Goal: Information Seeking & Learning: Learn about a topic

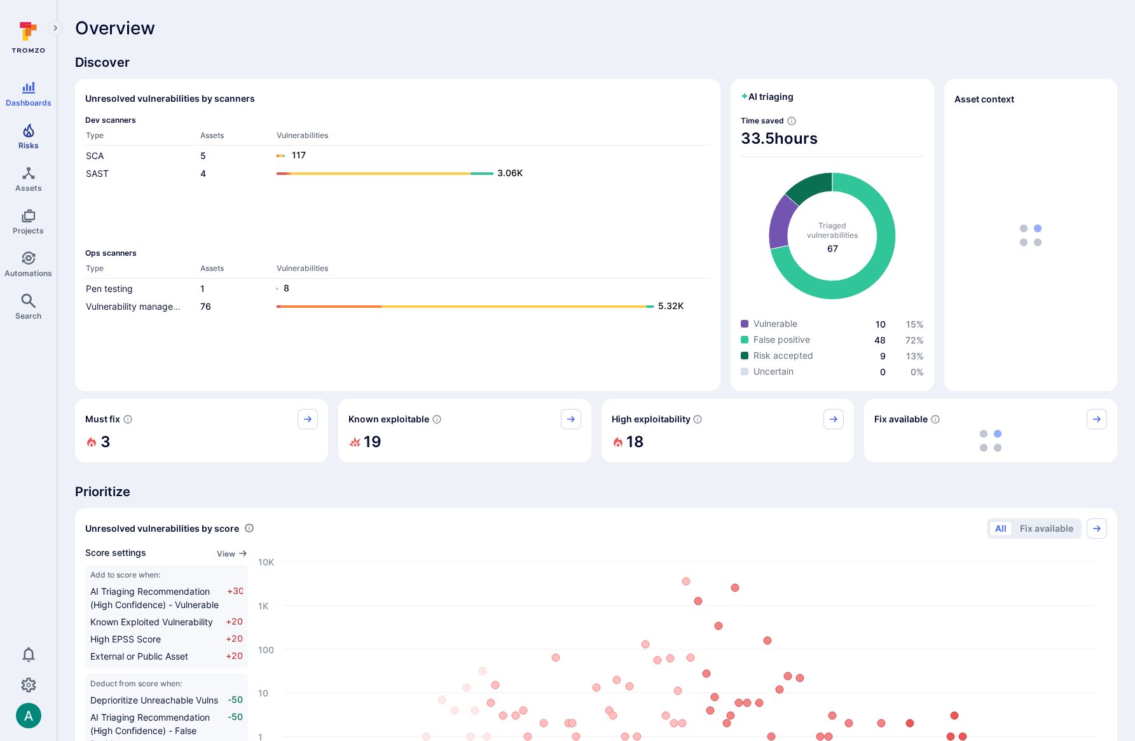
click at [18, 135] on link "Risks" at bounding box center [28, 137] width 57 height 38
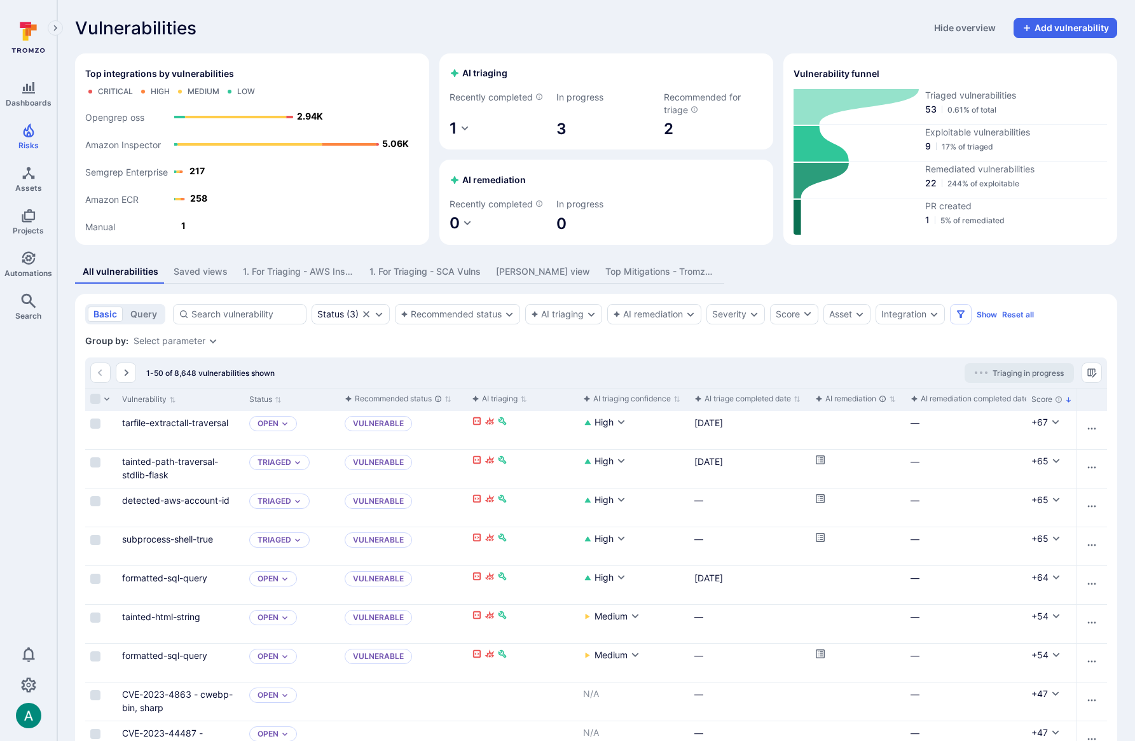
click at [460, 126] on icon "button" at bounding box center [465, 128] width 10 height 10
drag, startPoint x: 475, startPoint y: 110, endPoint x: 438, endPoint y: 132, distance: 43.1
click at [475, 110] on div at bounding box center [567, 370] width 1135 height 741
click at [674, 315] on div "AI remediation" at bounding box center [648, 314] width 70 height 10
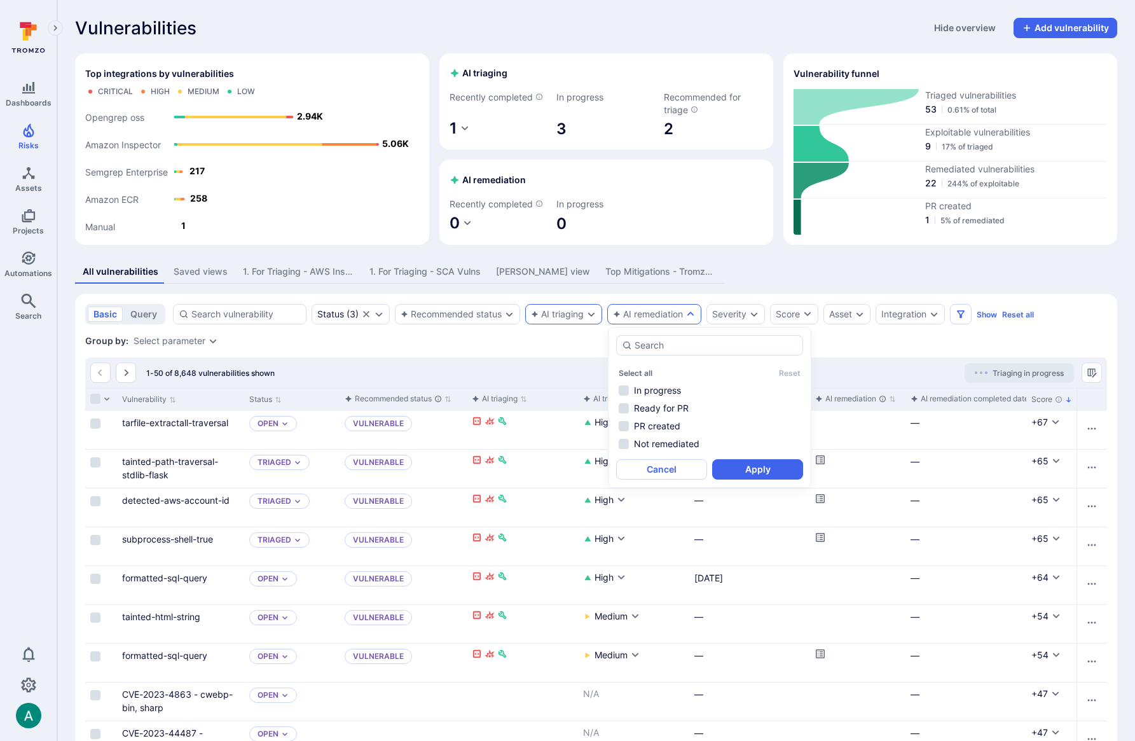
click at [564, 308] on div "AI triaging" at bounding box center [563, 314] width 77 height 20
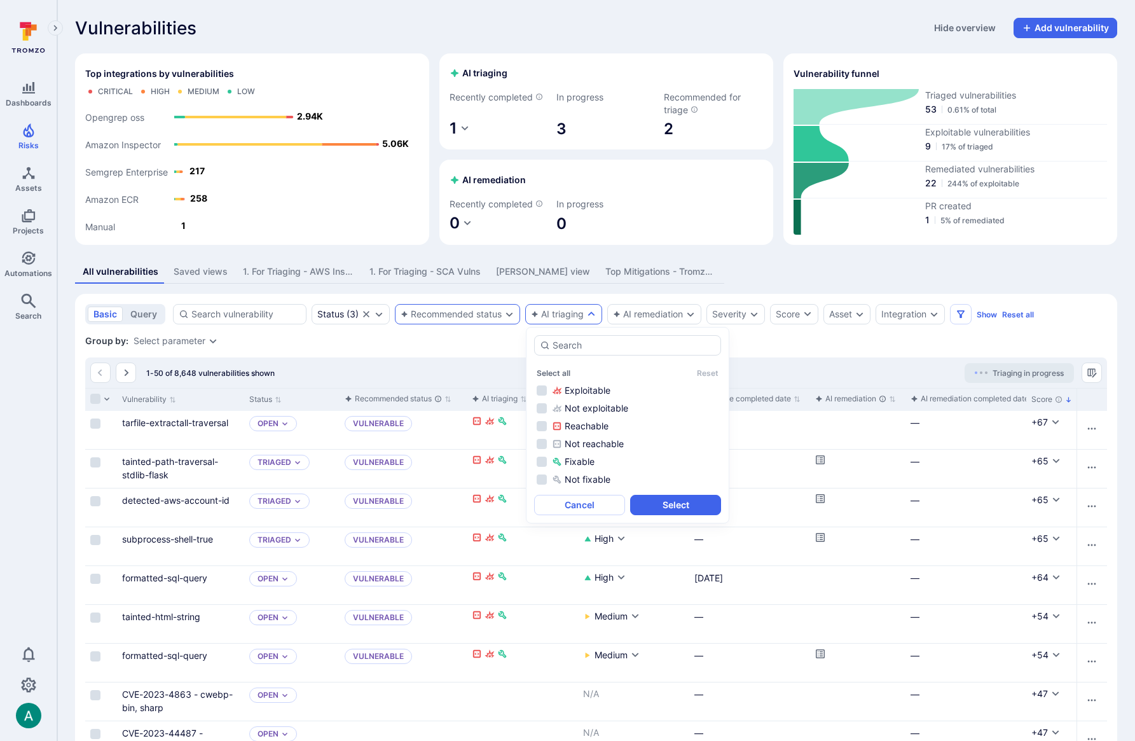
click at [468, 312] on div "Recommended status" at bounding box center [451, 314] width 101 height 10
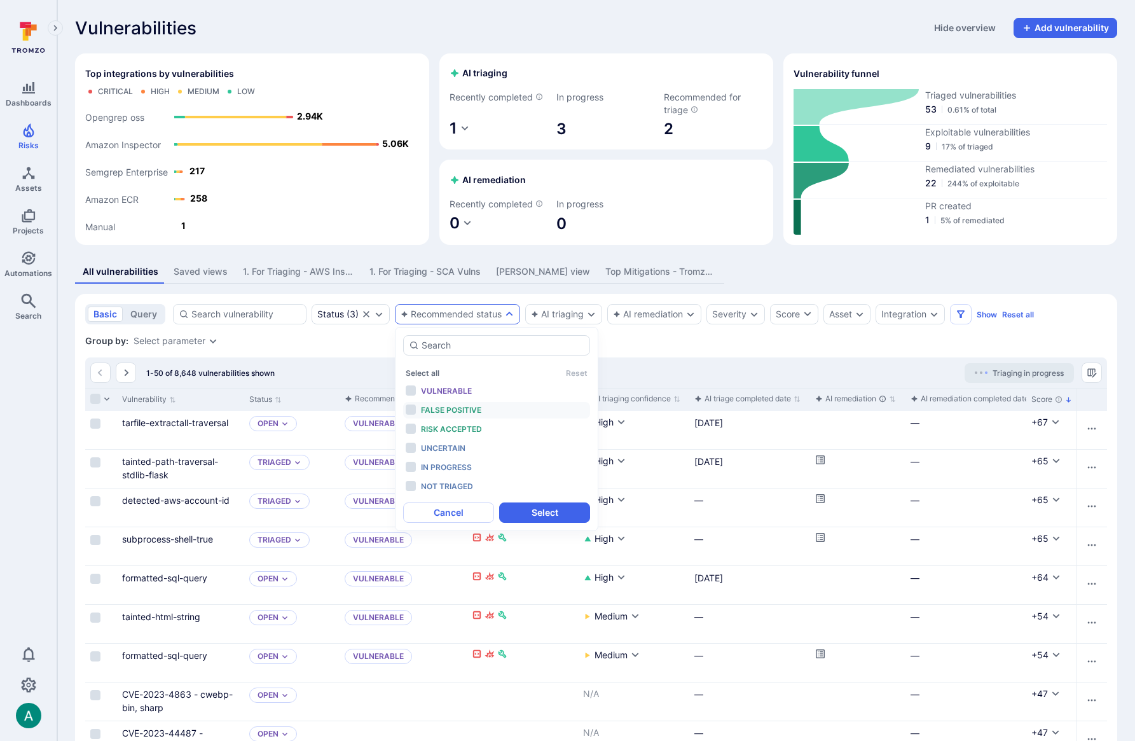
click at [489, 406] on div "False positive" at bounding box center [473, 410] width 105 height 14
click at [490, 428] on div "Risk accepted" at bounding box center [473, 429] width 105 height 14
click at [567, 506] on button "Select" at bounding box center [544, 513] width 91 height 20
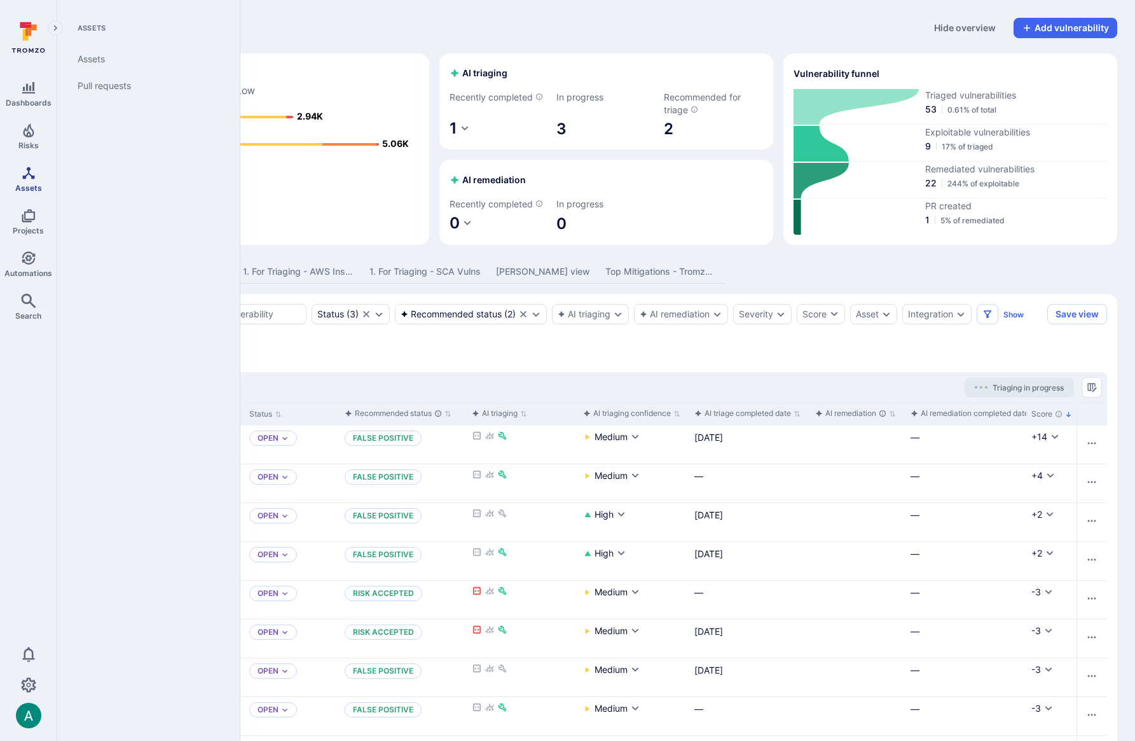
click at [18, 178] on link "Assets" at bounding box center [28, 179] width 57 height 38
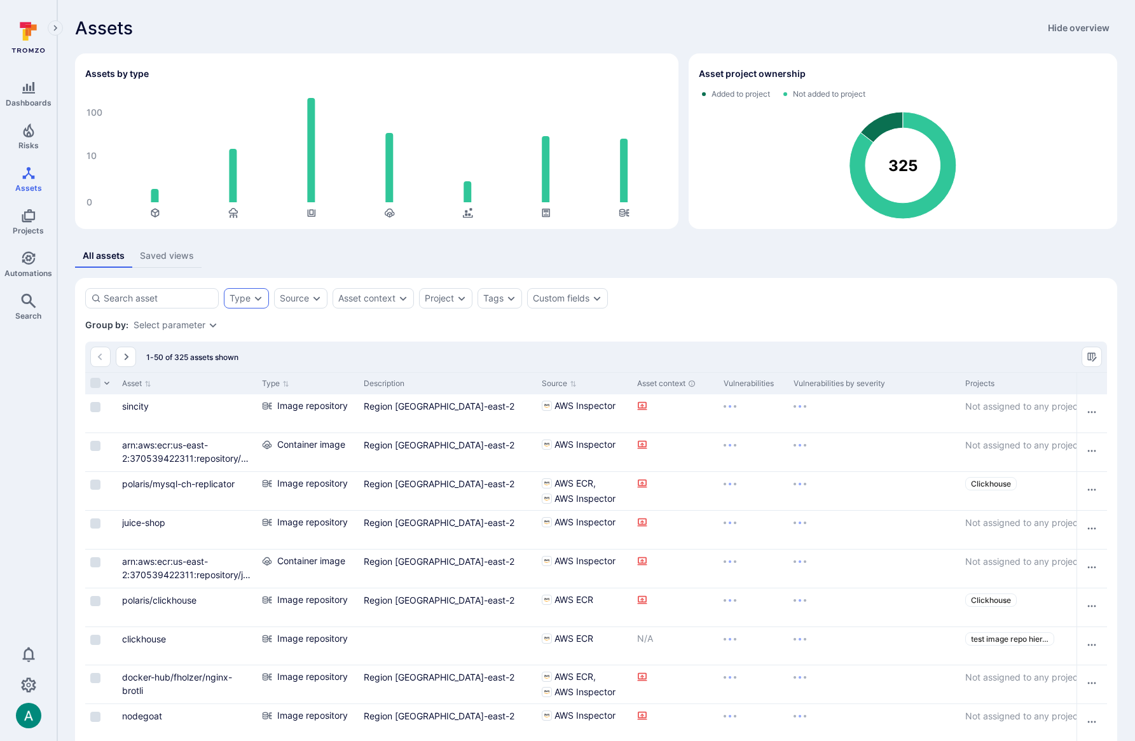
click at [240, 298] on div "Type" at bounding box center [240, 298] width 21 height 10
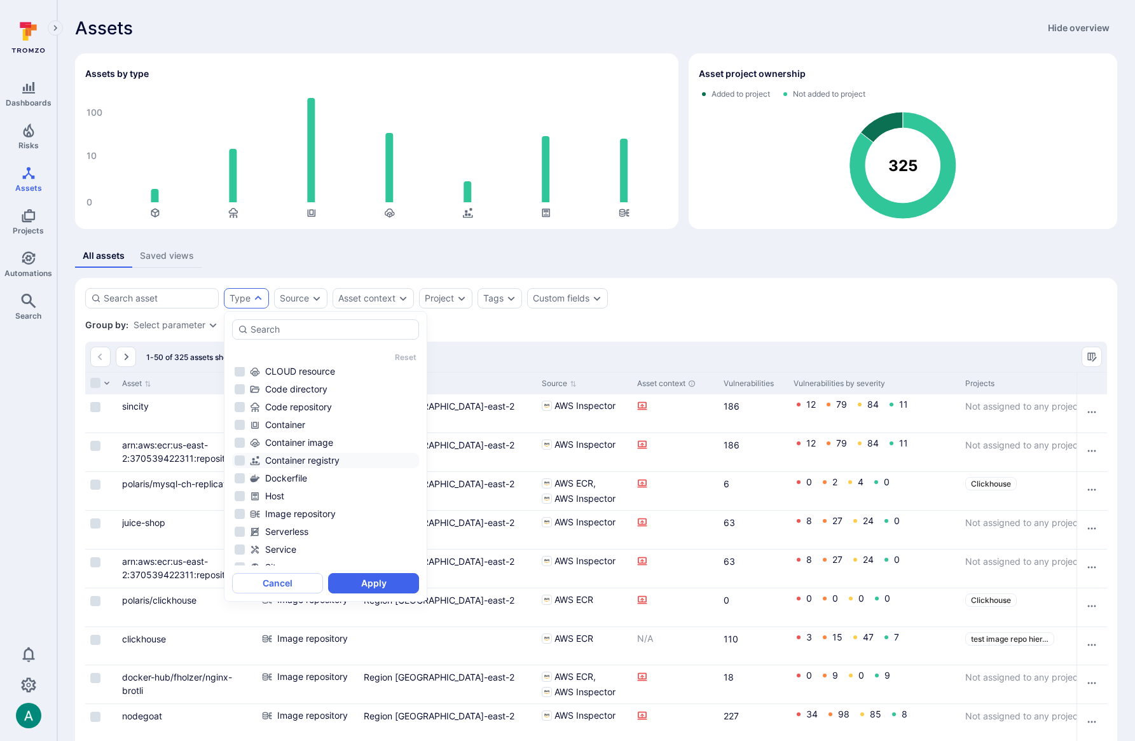
scroll to position [84, 0]
click at [332, 487] on div "Image repository" at bounding box center [333, 486] width 167 height 13
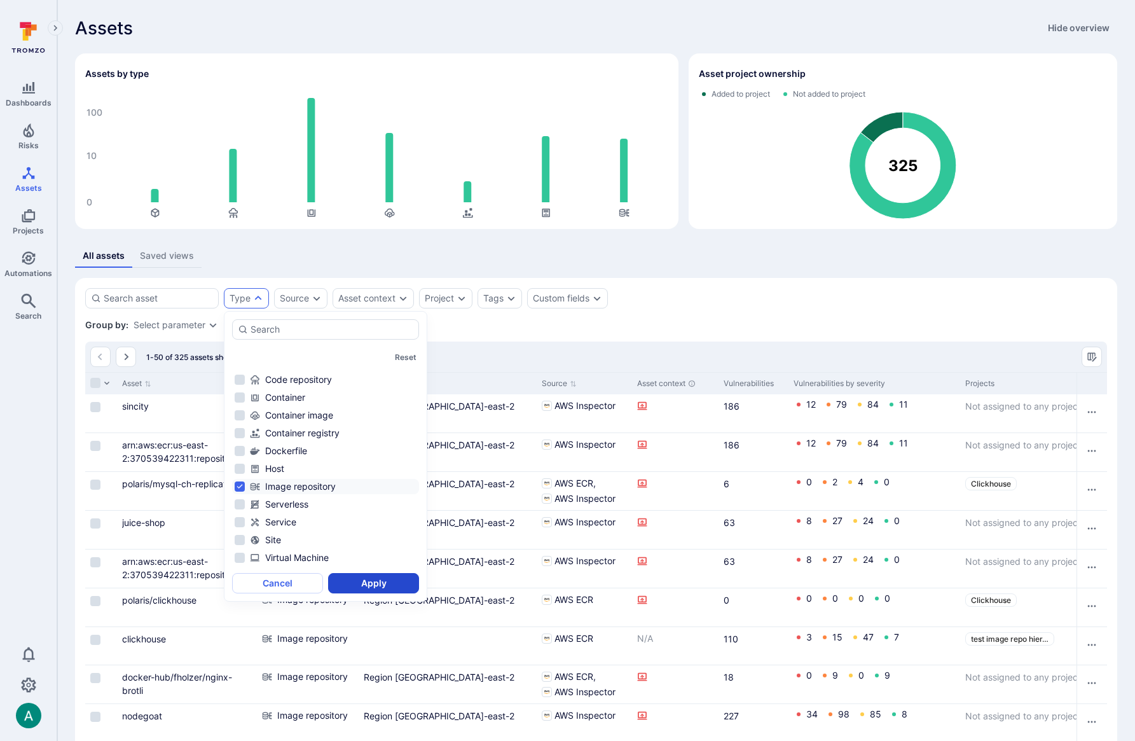
click at [375, 579] on button "Apply" at bounding box center [373, 583] width 91 height 20
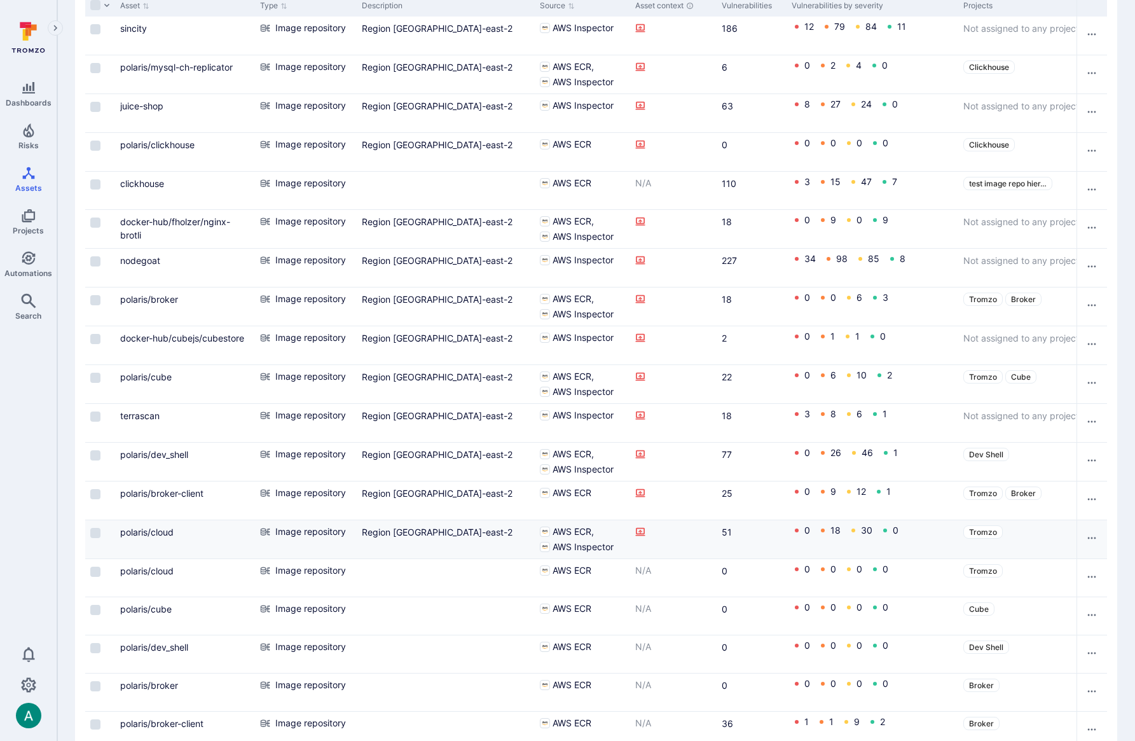
scroll to position [378, 0]
drag, startPoint x: 341, startPoint y: 532, endPoint x: 329, endPoint y: 544, distance: 17.5
click at [275, 532] on div "Image repository" at bounding box center [306, 531] width 92 height 13
click at [906, 530] on div "0 18 30 0" at bounding box center [873, 530] width 162 height 10
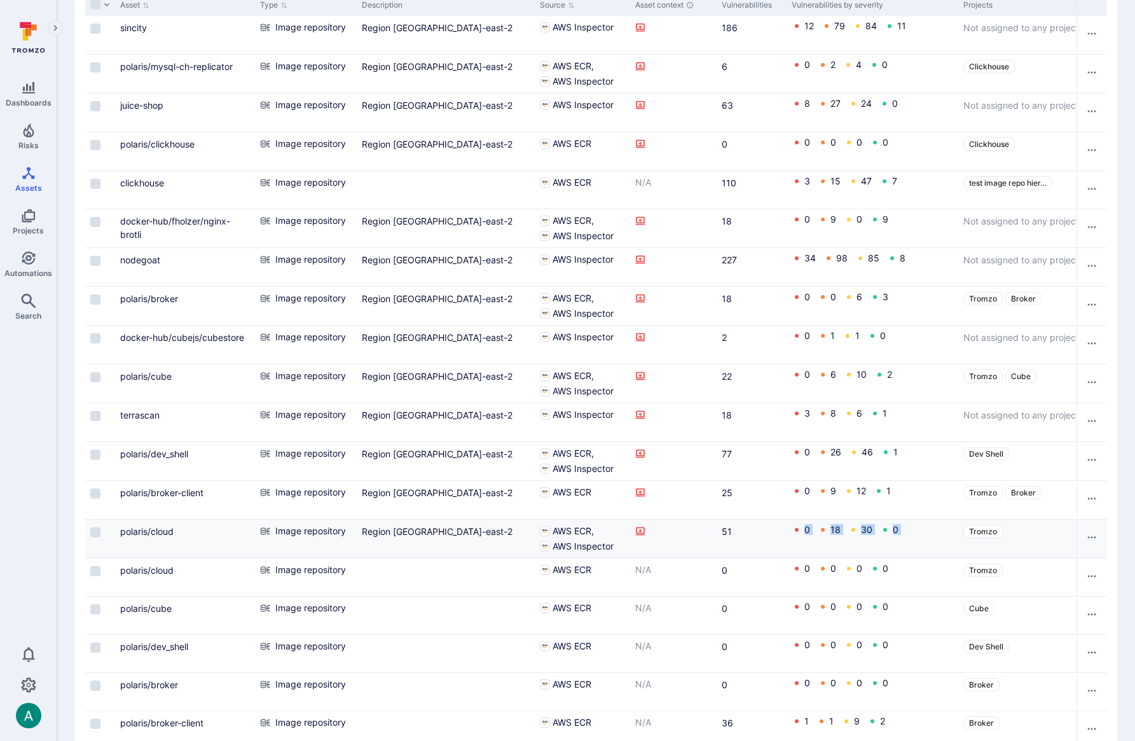
drag, startPoint x: 906, startPoint y: 530, endPoint x: 784, endPoint y: 527, distance: 122.8
click at [784, 527] on div "polaris/cloud Image repository Region us-east-2 AWS ECR AWS Inspector 51 0 18 3…" at bounding box center [822, 539] width 1478 height 39
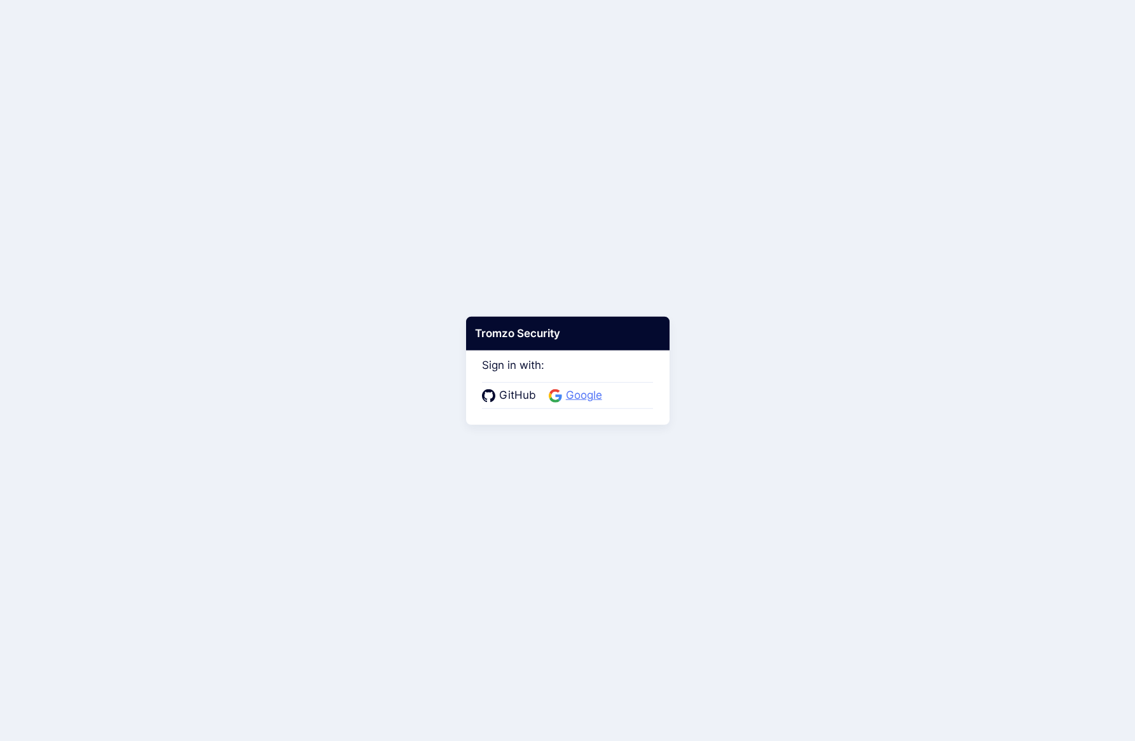
click at [565, 392] on span "Google" at bounding box center [584, 395] width 44 height 17
